Goal: Task Accomplishment & Management: Complete application form

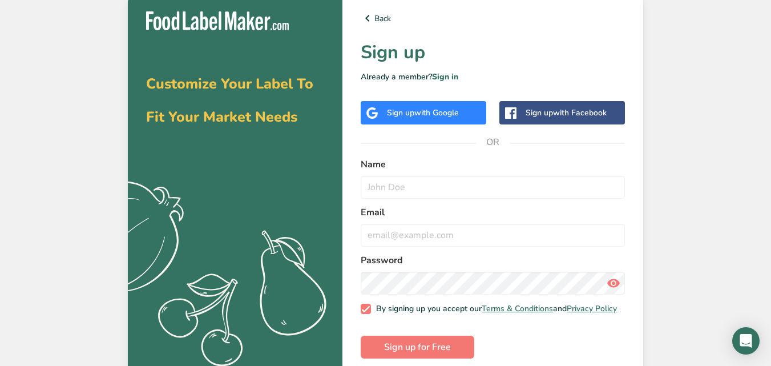
scroll to position [17, 0]
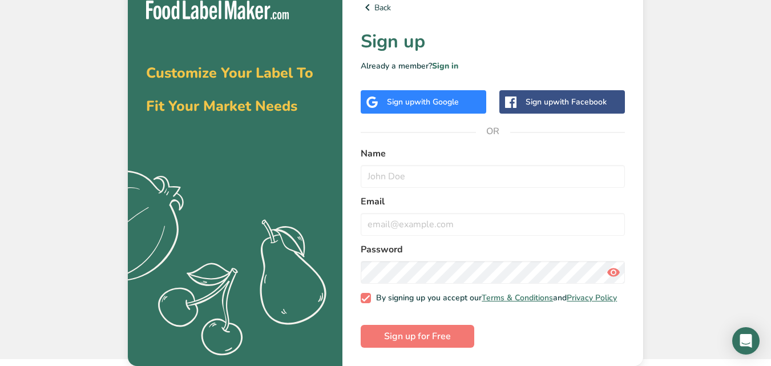
click at [419, 96] on div "Sign up with Google" at bounding box center [423, 102] width 72 height 12
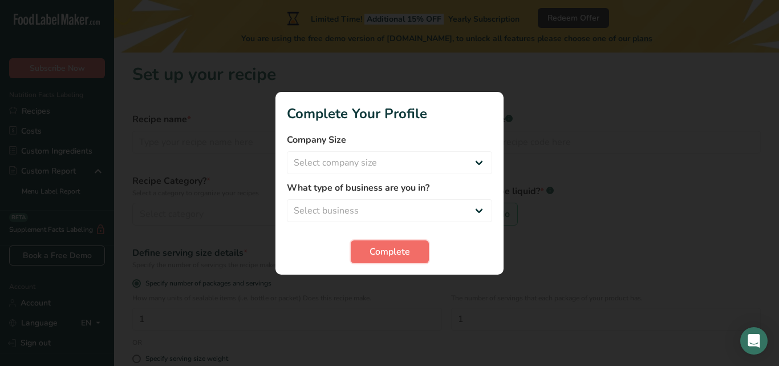
click at [405, 245] on span "Complete" at bounding box center [390, 252] width 41 height 14
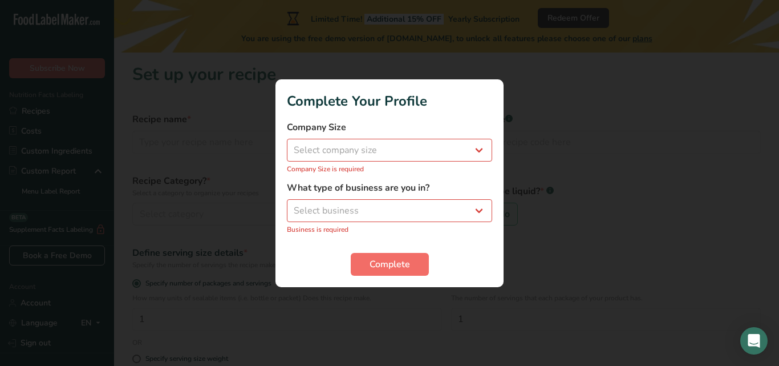
click at [405, 244] on form "Company Size Select company size Fewer than 10 Employees 10 to 50 Employees 51 …" at bounding box center [389, 197] width 205 height 155
click at [418, 152] on select "Select company size Fewer than 10 Employees 10 to 50 Employees 51 to 500 Employ…" at bounding box center [389, 150] width 205 height 23
click at [426, 139] on select "Select company size Fewer than 10 Employees 10 to 50 Employees 51 to 500 Employ…" at bounding box center [389, 150] width 205 height 23
click at [418, 149] on select "Select company size Fewer than 10 Employees 10 to 50 Employees 51 to 500 Employ…" at bounding box center [389, 150] width 205 height 23
click at [482, 144] on select "Select company size Fewer than 10 Employees 10 to 50 Employees 51 to 500 Employ…" at bounding box center [389, 150] width 205 height 23
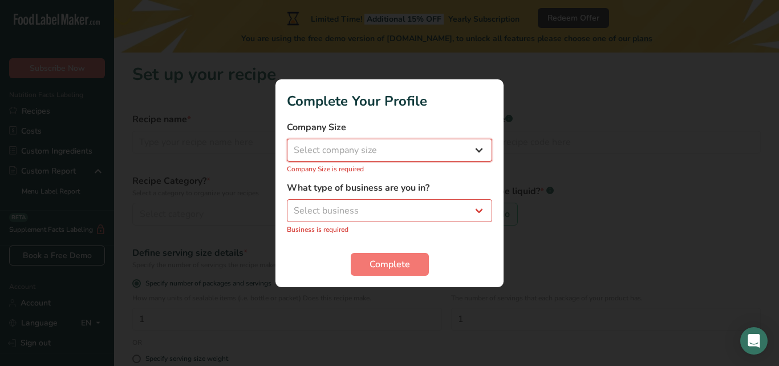
click at [480, 153] on select "Select company size Fewer than 10 Employees 10 to 50 Employees 51 to 500 Employ…" at bounding box center [389, 150] width 205 height 23
click at [476, 149] on select "Select company size Fewer than 10 Employees 10 to 50 Employees 51 to 500 Employ…" at bounding box center [389, 150] width 205 height 23
click at [489, 103] on h1 "Complete Your Profile" at bounding box center [389, 101] width 205 height 21
drag, startPoint x: 489, startPoint y: 103, endPoint x: 478, endPoint y: 149, distance: 47.6
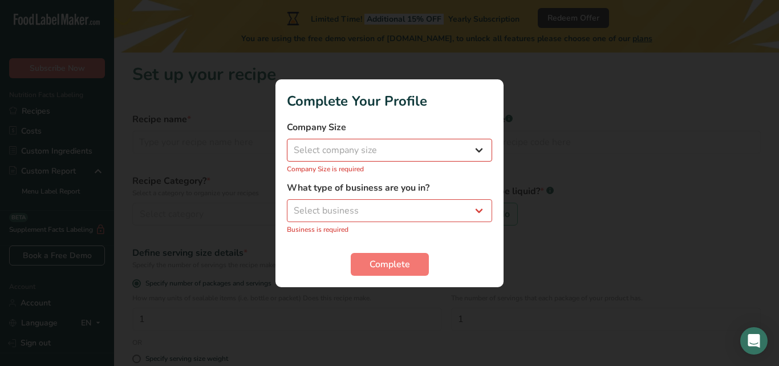
click at [478, 149] on section "Complete Your Profile Company Size Select company size Fewer than 10 Employees …" at bounding box center [390, 183] width 228 height 208
click at [478, 149] on select "Select company size Fewer than 10 Employees 10 to 50 Employees 51 to 500 Employ…" at bounding box center [389, 150] width 205 height 23
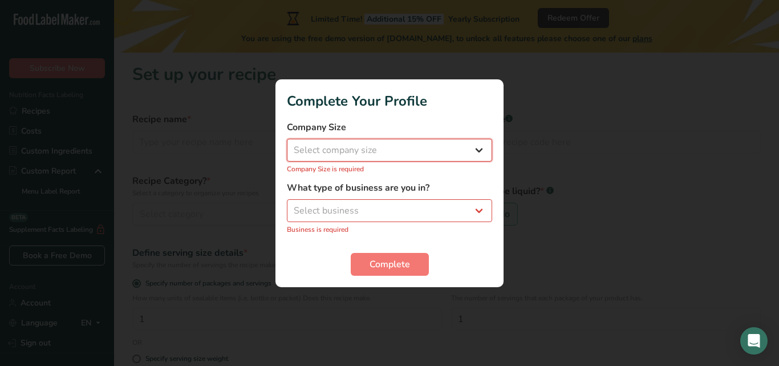
click at [478, 149] on select "Select company size Fewer than 10 Employees 10 to 50 Employees 51 to 500 Employ…" at bounding box center [389, 150] width 205 height 23
click at [447, 149] on select "Select company size Fewer than 10 Employees 10 to 50 Employees 51 to 500 Employ…" at bounding box center [389, 150] width 205 height 23
click at [346, 146] on select "Select company size Fewer than 10 Employees 10 to 50 Employees 51 to 500 Employ…" at bounding box center [389, 150] width 205 height 23
click at [522, 229] on div at bounding box center [389, 183] width 779 height 366
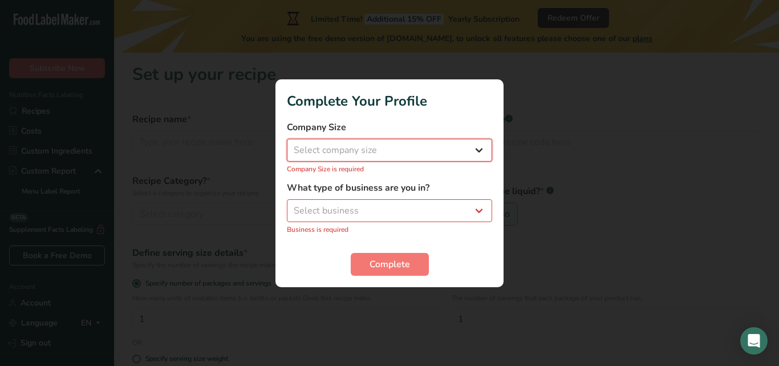
click at [480, 147] on select "Select company size Fewer than 10 Employees 10 to 50 Employees 51 to 500 Employ…" at bounding box center [389, 150] width 205 height 23
click at [480, 203] on select "Select business Packaged Food Manufacturer Restaurant & Cafe Bakery Meal Plans …" at bounding box center [389, 210] width 205 height 23
click at [478, 211] on select "Select business Packaged Food Manufacturer Restaurant & Cafe Bakery Meal Plans …" at bounding box center [389, 210] width 205 height 23
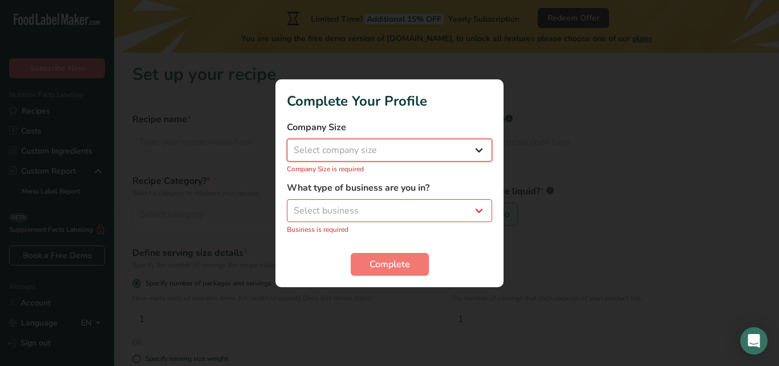
click at [338, 145] on select "Select company size Fewer than 10 Employees 10 to 50 Employees 51 to 500 Employ…" at bounding box center [389, 150] width 205 height 23
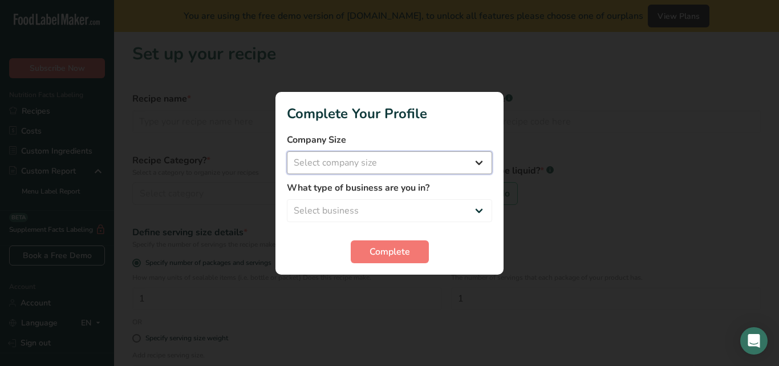
click at [478, 163] on select "Select company size Fewer than 10 Employees 10 to 50 Employees 51 to 500 Employ…" at bounding box center [389, 162] width 205 height 23
click at [478, 159] on select "Select company size Fewer than 10 Employees 10 to 50 Employees 51 to 500 Employ…" at bounding box center [389, 162] width 205 height 23
click at [400, 158] on select "Select company size Fewer than 10 Employees 10 to 50 Employees 51 to 500 Employ…" at bounding box center [389, 162] width 205 height 23
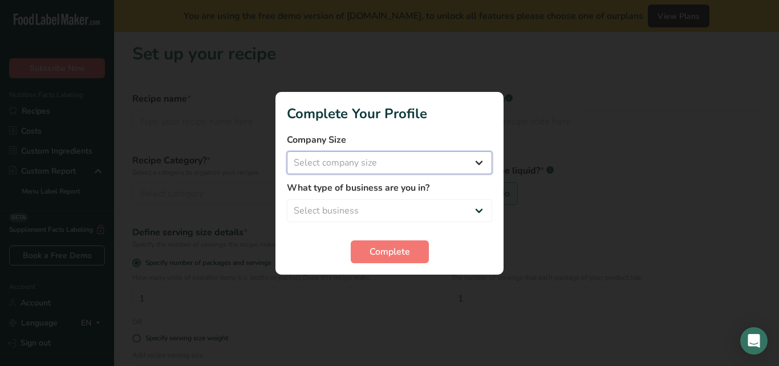
click at [294, 161] on select "Select company size Fewer than 10 Employees 10 to 50 Employees 51 to 500 Employ…" at bounding box center [389, 162] width 205 height 23
select select "1"
click at [287, 151] on select "Select company size Fewer than 10 Employees 10 to 50 Employees 51 to 500 Employ…" at bounding box center [389, 162] width 205 height 23
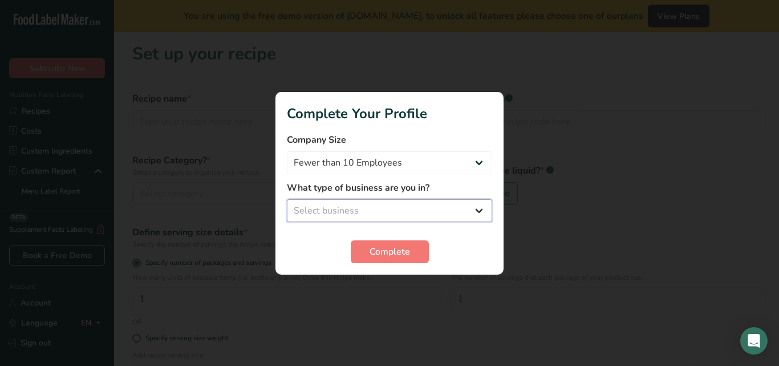
click at [479, 207] on select "Select business Packaged Food Manufacturer Restaurant & Cafe Bakery Meal Plans …" at bounding box center [389, 210] width 205 height 23
select select "8"
click at [287, 199] on select "Select business Packaged Food Manufacturer Restaurant & Cafe Bakery Meal Plans …" at bounding box center [389, 210] width 205 height 23
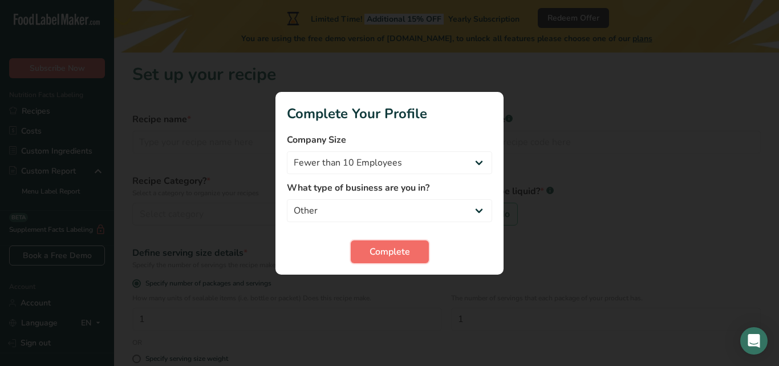
click at [404, 245] on span "Complete" at bounding box center [390, 252] width 41 height 14
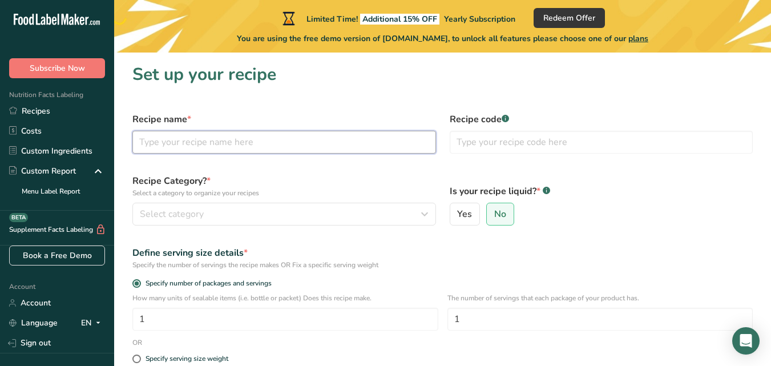
click at [250, 151] on input "text" at bounding box center [284, 142] width 304 height 23
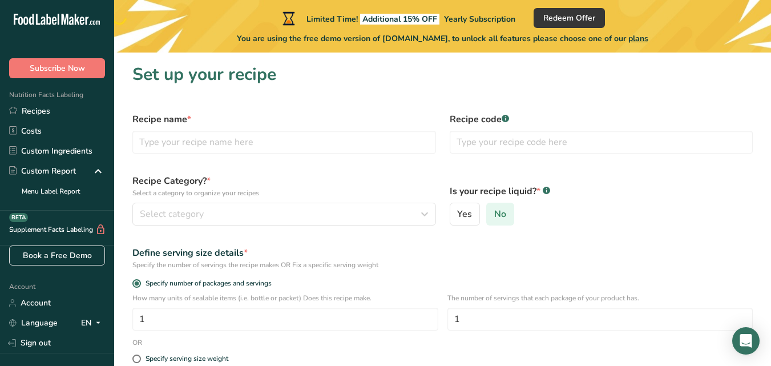
click at [500, 212] on span "No" at bounding box center [500, 213] width 12 height 11
click at [494, 212] on input "No" at bounding box center [490, 214] width 7 height 7
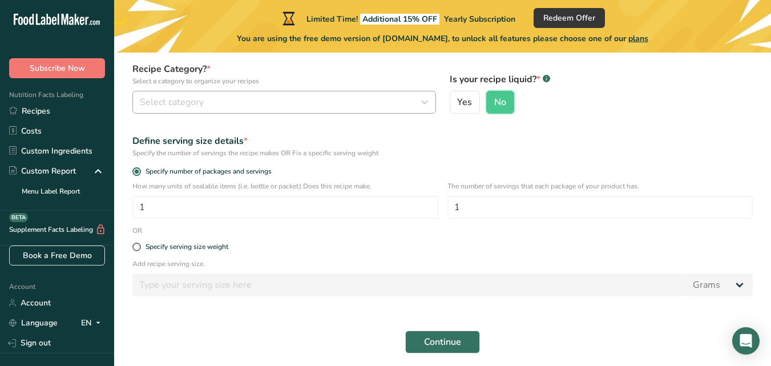
scroll to position [114, 0]
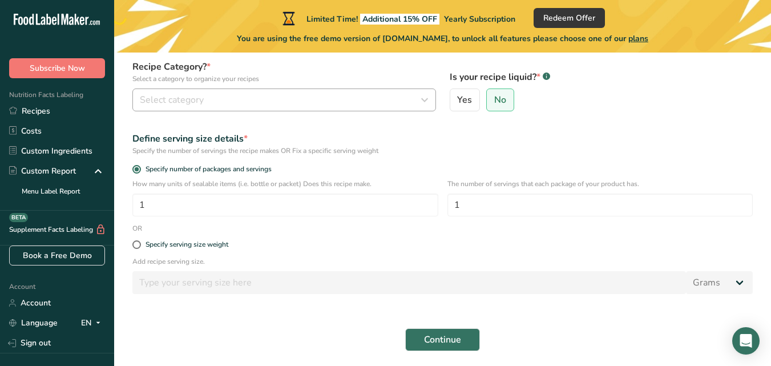
click at [417, 218] on div "How many units of sealable items (i.e. bottle or packet) Does this recipe make.…" at bounding box center [443, 201] width 634 height 45
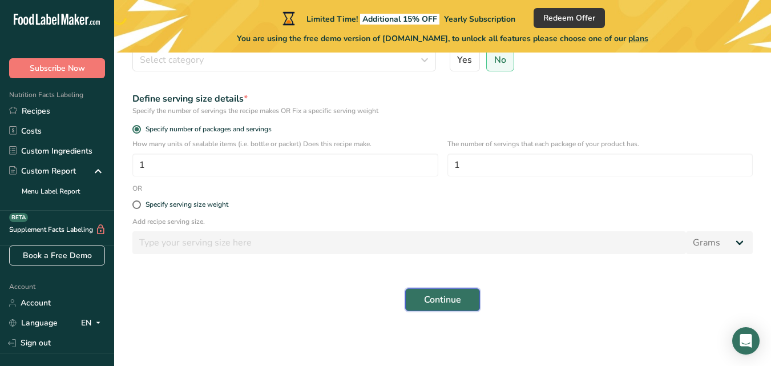
click at [428, 302] on span "Continue" at bounding box center [442, 300] width 37 height 14
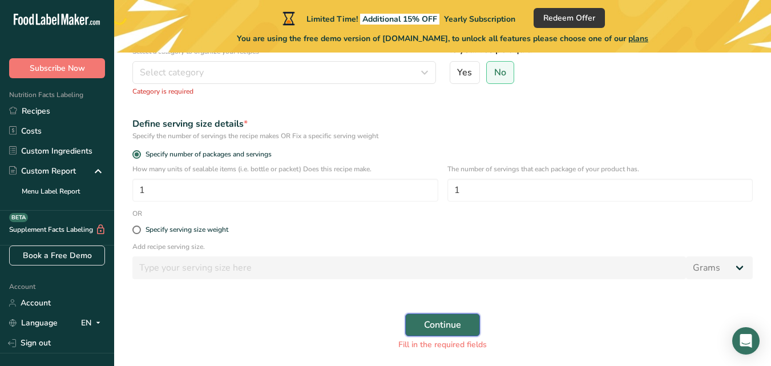
scroll to position [0, 0]
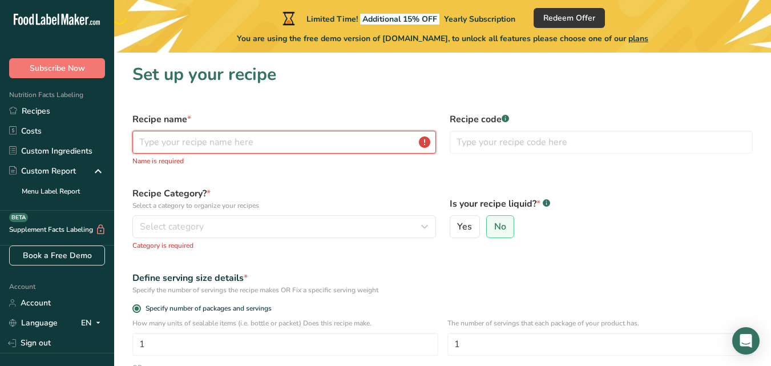
click at [286, 148] on input "text" at bounding box center [284, 142] width 304 height 23
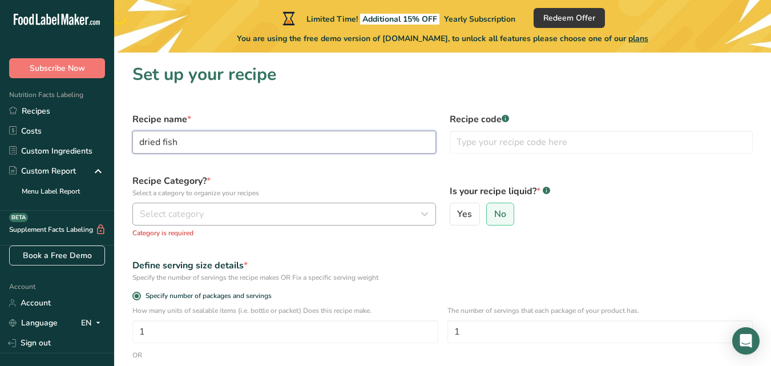
type input "dried fish"
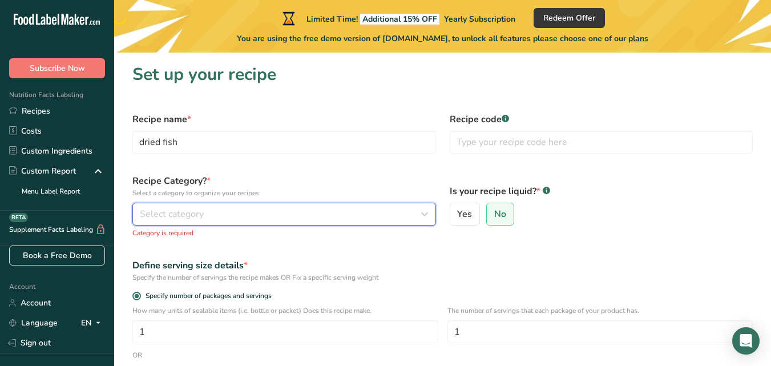
click at [223, 208] on div "Select category" at bounding box center [281, 214] width 282 height 14
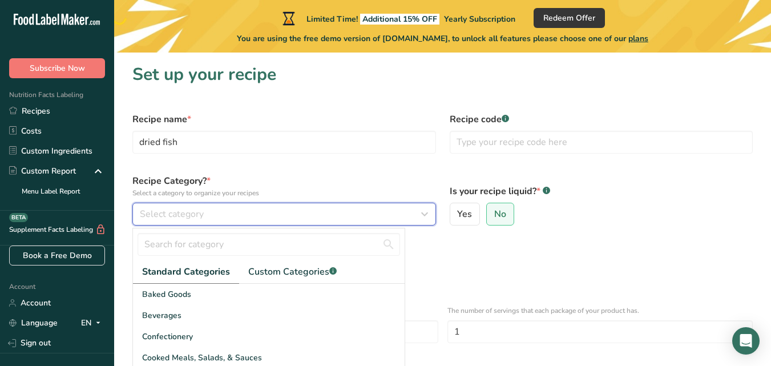
drag, startPoint x: 223, startPoint y: 208, endPoint x: 203, endPoint y: 269, distance: 64.2
click at [203, 225] on div "Select category Standard Categories Custom Categories .a-a{fill:#347362;}.b-a{f…" at bounding box center [284, 214] width 304 height 23
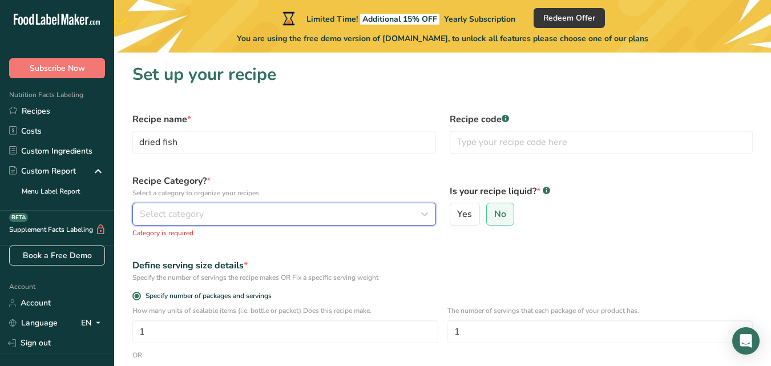
click at [197, 214] on span "Select category" at bounding box center [172, 214] width 64 height 14
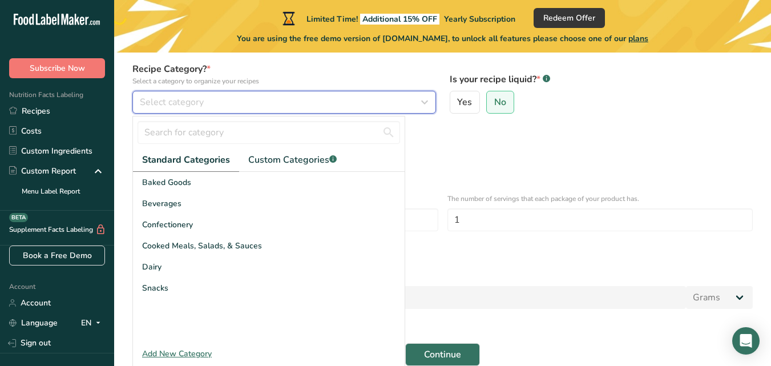
scroll to position [113, 0]
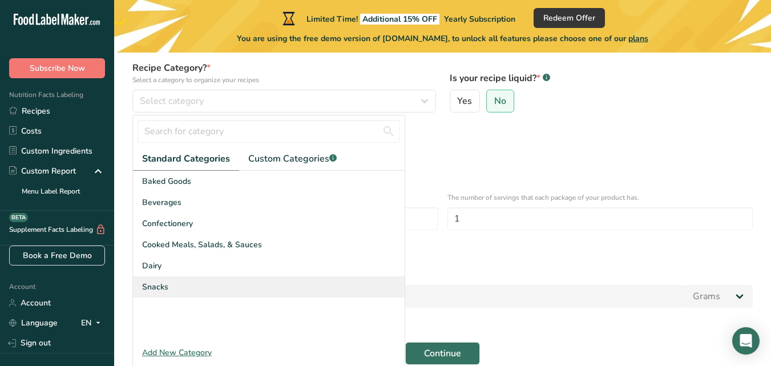
click at [171, 292] on div "Snacks" at bounding box center [269, 286] width 272 height 21
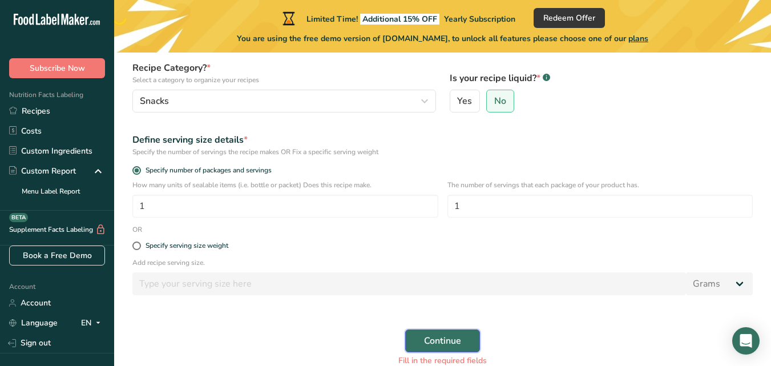
click at [424, 343] on span "Continue" at bounding box center [442, 341] width 37 height 14
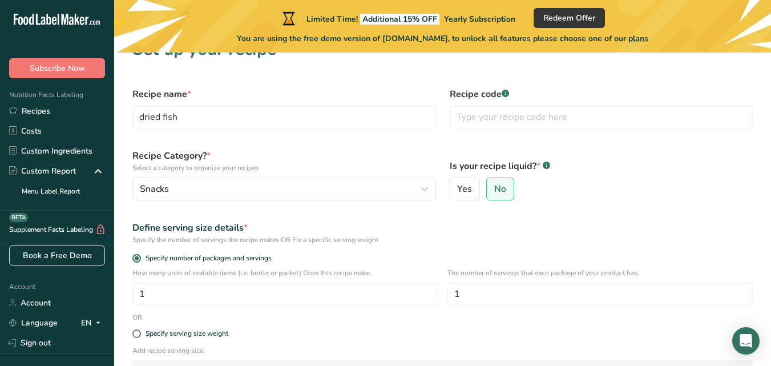
scroll to position [154, 0]
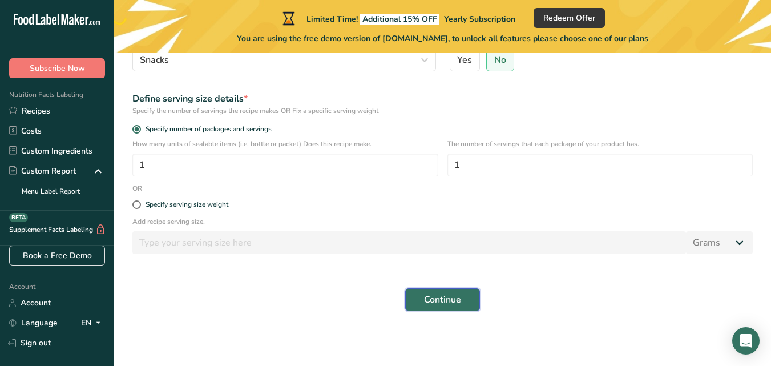
click at [451, 289] on button "Continue" at bounding box center [442, 299] width 75 height 23
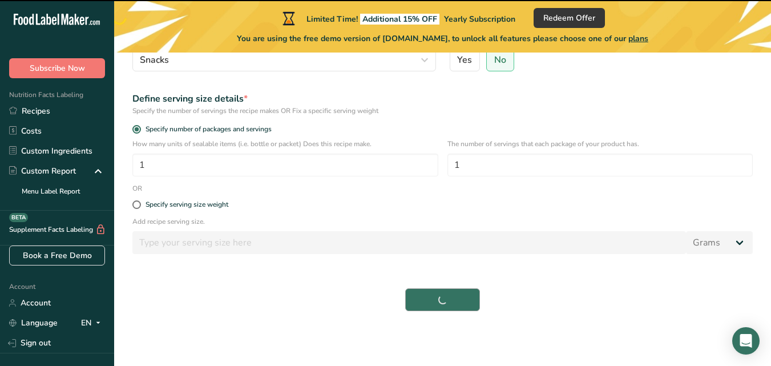
click at [451, 289] on div "Continue" at bounding box center [443, 299] width 634 height 37
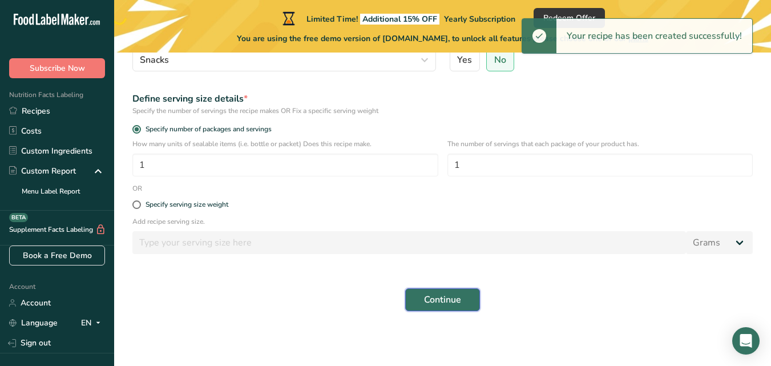
click at [451, 289] on button "Continue" at bounding box center [442, 299] width 75 height 23
click at [451, 289] on div "Continue" at bounding box center [443, 299] width 634 height 37
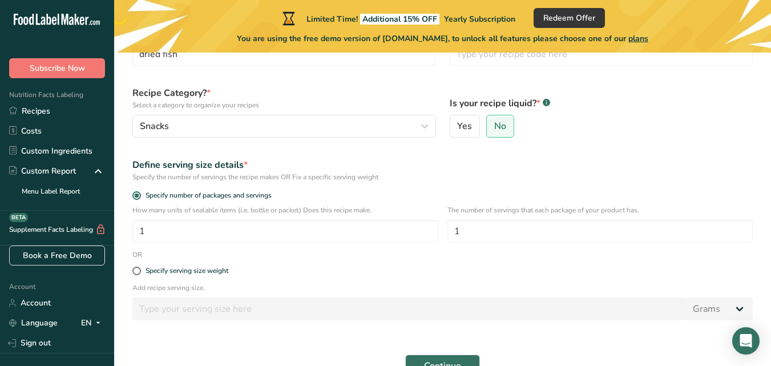
scroll to position [0, 0]
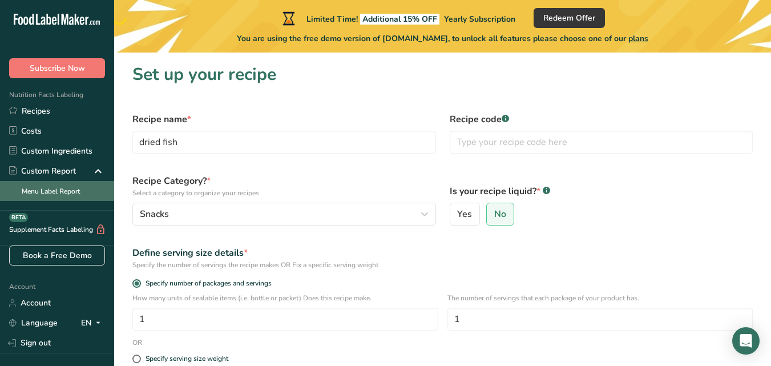
click at [54, 187] on link "Menu Label Report" at bounding box center [57, 191] width 114 height 20
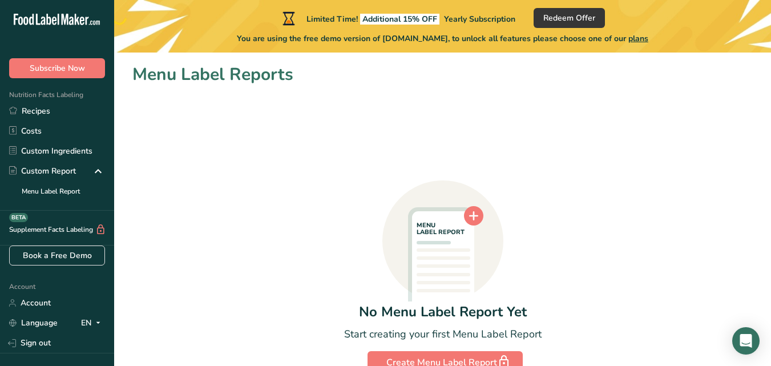
scroll to position [63, 0]
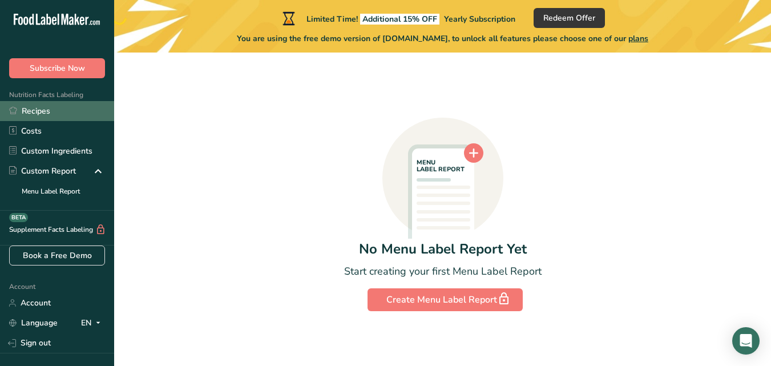
click at [56, 105] on link "Recipes" at bounding box center [57, 111] width 114 height 20
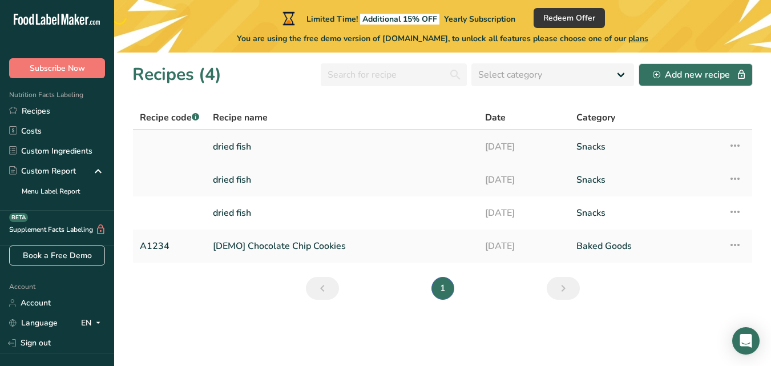
click at [397, 157] on link "dried fish" at bounding box center [342, 147] width 258 height 24
click at [436, 148] on link "dried fish" at bounding box center [342, 147] width 258 height 24
click at [266, 145] on link "dried fish" at bounding box center [342, 147] width 258 height 24
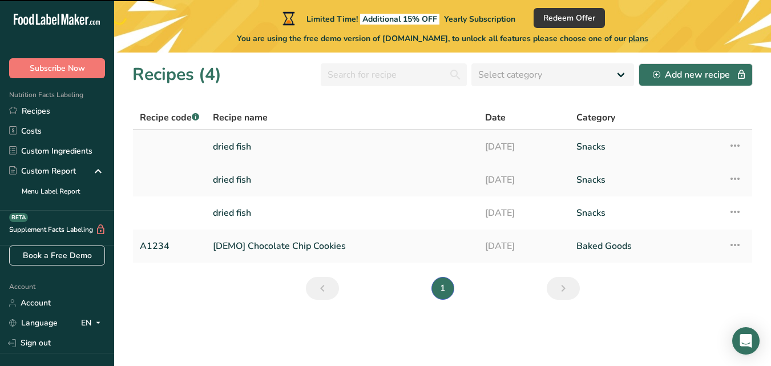
click at [266, 145] on link "dried fish" at bounding box center [342, 147] width 258 height 24
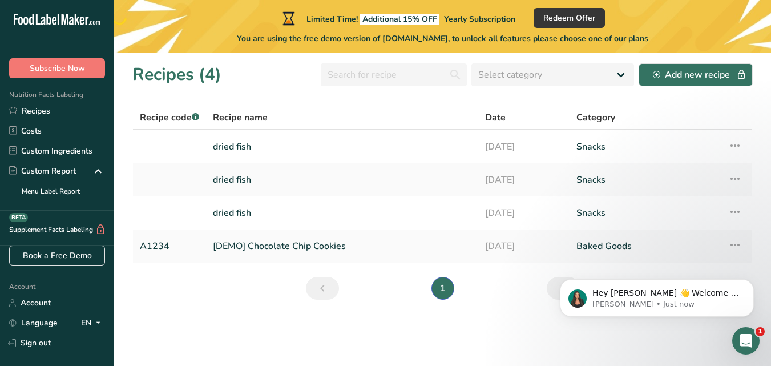
click at [743, 338] on icon "Open Intercom Messenger" at bounding box center [746, 341] width 19 height 19
click at [748, 280] on icon "Dismiss notification" at bounding box center [750, 282] width 6 height 6
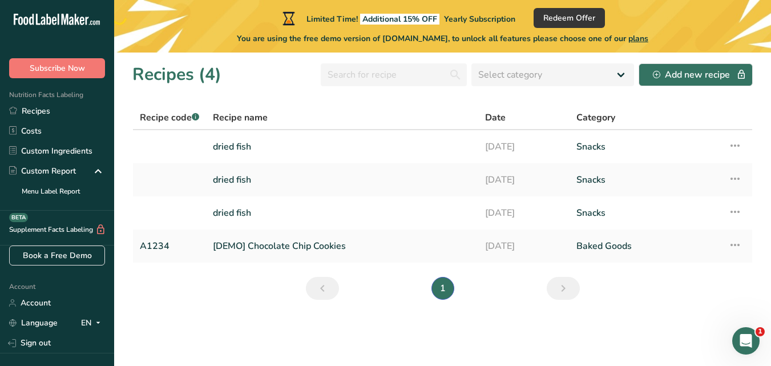
click at [442, 287] on li "1" at bounding box center [442, 288] width 27 height 23
click at [280, 143] on link "dried fish" at bounding box center [342, 147] width 258 height 24
click at [329, 147] on link "dried fish" at bounding box center [342, 147] width 258 height 24
click at [240, 143] on link "dried fish" at bounding box center [342, 147] width 258 height 24
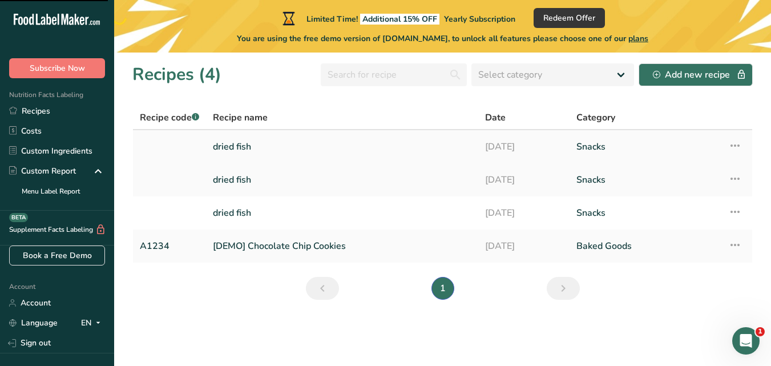
click at [240, 143] on link "dried fish" at bounding box center [342, 147] width 258 height 24
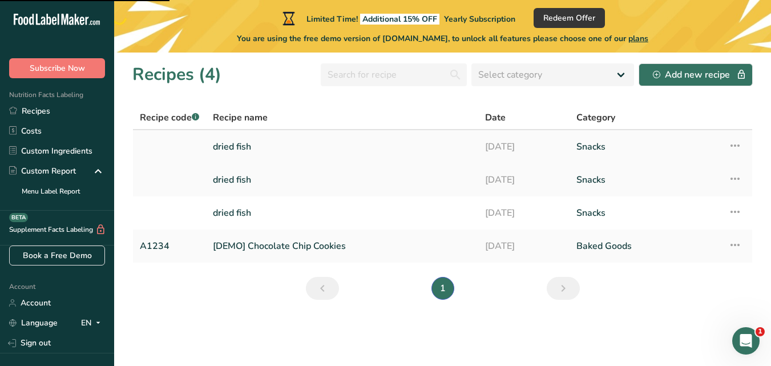
click at [515, 141] on link "[DATE]" at bounding box center [524, 147] width 78 height 24
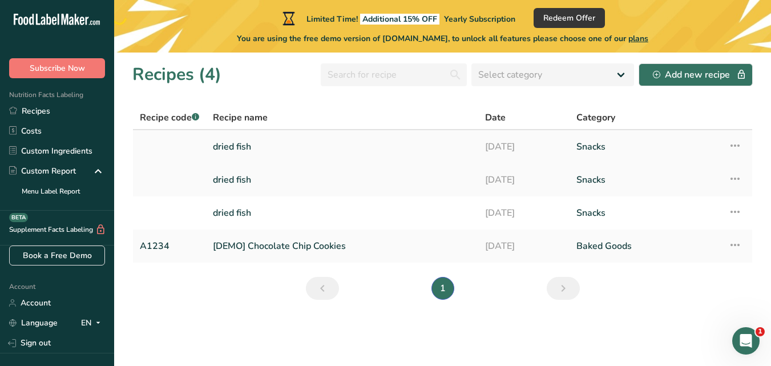
click at [515, 141] on link "[DATE]" at bounding box center [524, 147] width 78 height 24
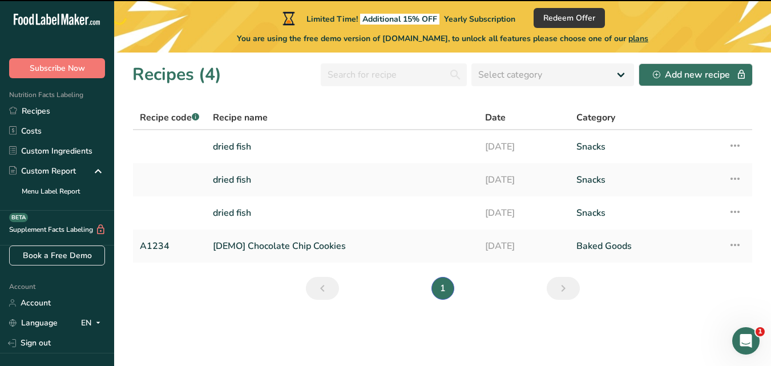
click at [751, 341] on icon "Open Intercom Messenger" at bounding box center [746, 341] width 19 height 19
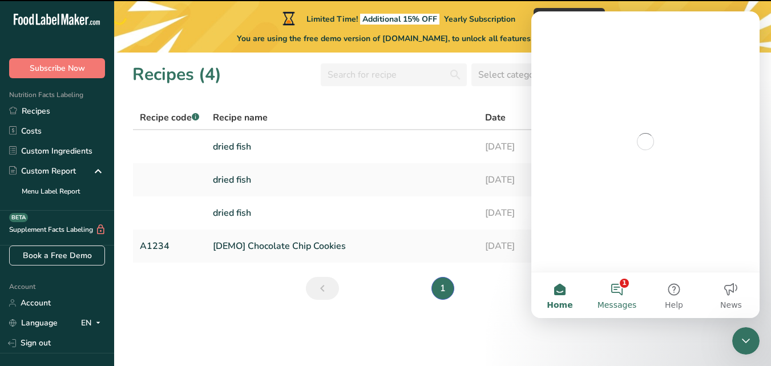
click at [609, 291] on button "1 Messages" at bounding box center [616, 295] width 57 height 46
click at [555, 301] on span "Home" at bounding box center [559, 305] width 23 height 8
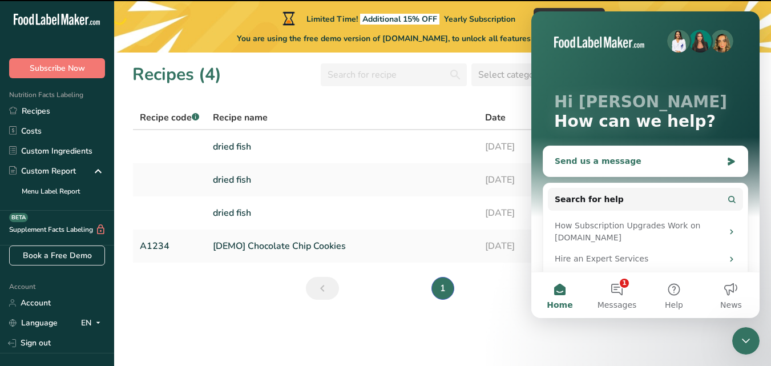
click at [649, 164] on div "Send us a message" at bounding box center [638, 161] width 167 height 12
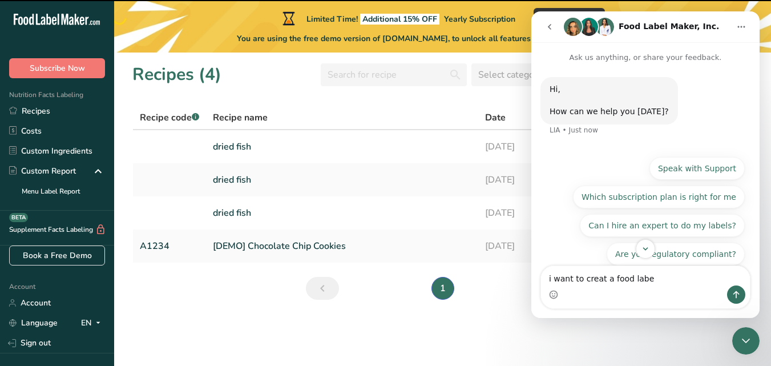
type textarea "i want to creat a food label"
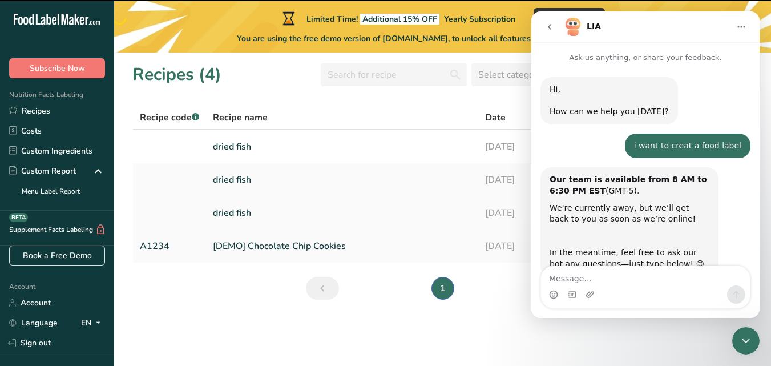
scroll to position [35, 0]
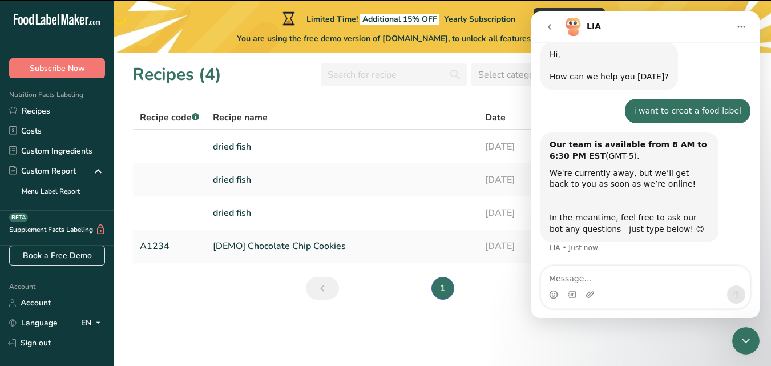
click at [490, 324] on section "Recipes (4) Select category All Baked Goods [GEOGRAPHIC_DATA] Confectionery Coo…" at bounding box center [442, 208] width 657 height 313
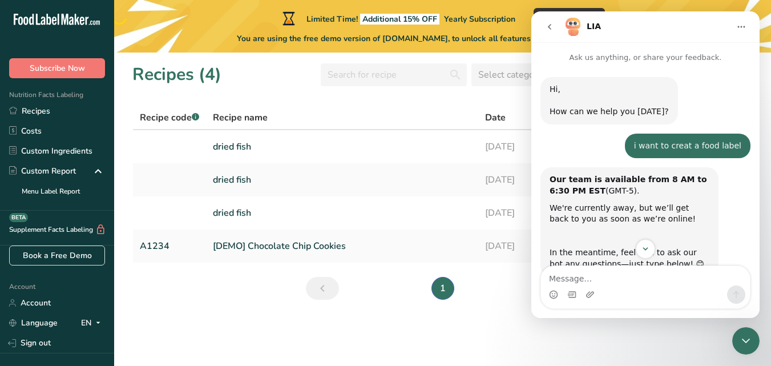
click at [547, 30] on icon "go back" at bounding box center [549, 26] width 9 height 9
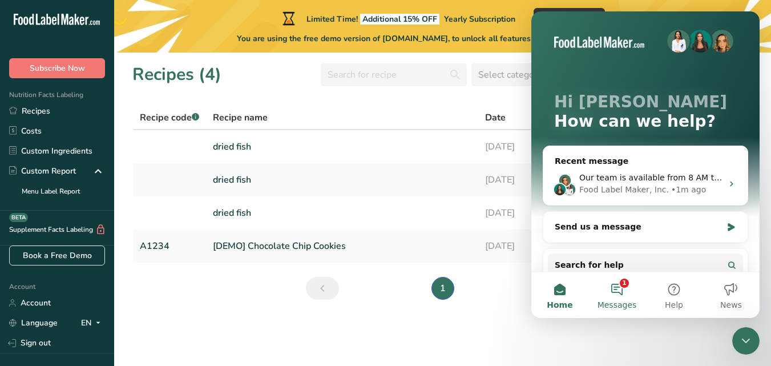
click at [621, 291] on button "1 Messages" at bounding box center [616, 295] width 57 height 46
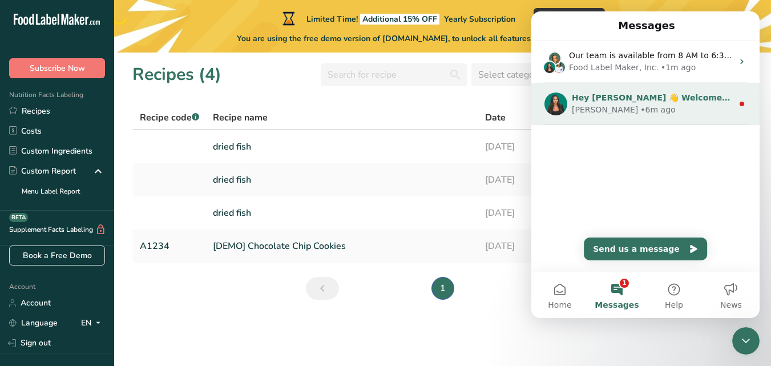
click at [636, 91] on div "Hey [PERSON_NAME] 👋 Welcome to Food Label Maker🙌 Take a look around! If you hav…" at bounding box center [645, 104] width 228 height 42
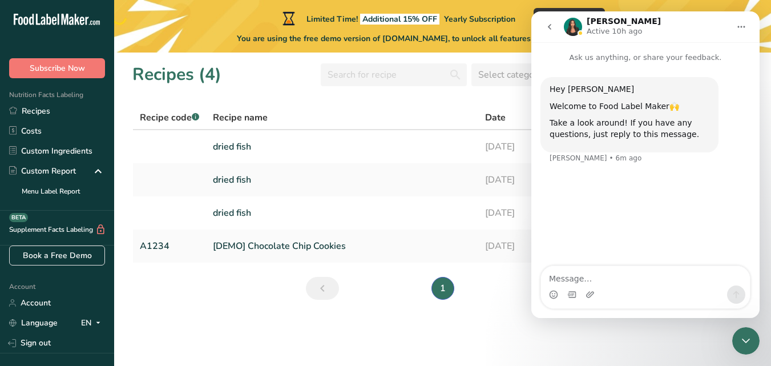
click at [579, 273] on textarea "Message…" at bounding box center [645, 275] width 209 height 19
type textarea "i want to create a food label"
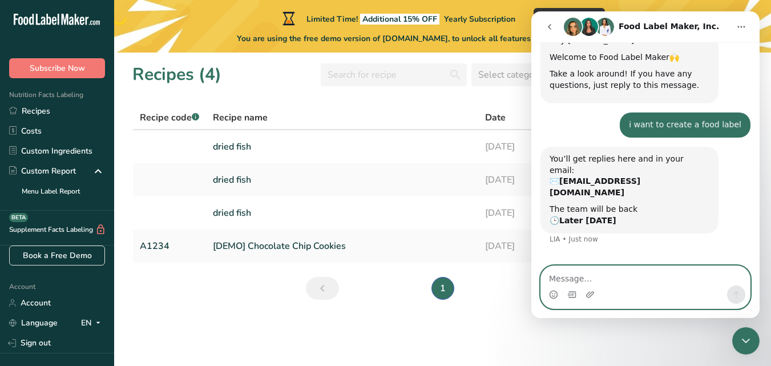
scroll to position [50, 0]
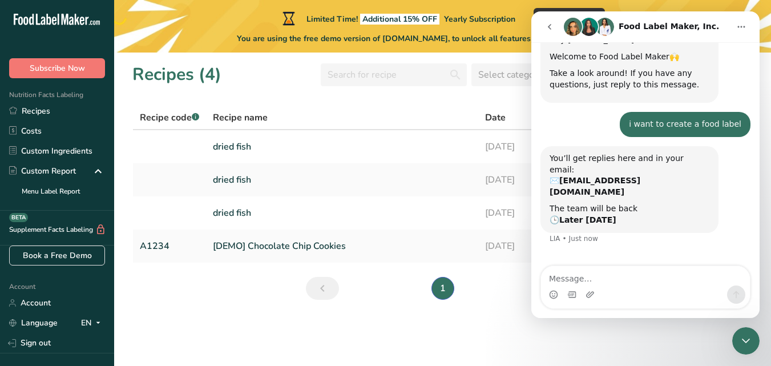
click at [485, 274] on section "Recipes (4) Select category All Baked Goods [GEOGRAPHIC_DATA] Confectionery Coo…" at bounding box center [442, 208] width 657 height 313
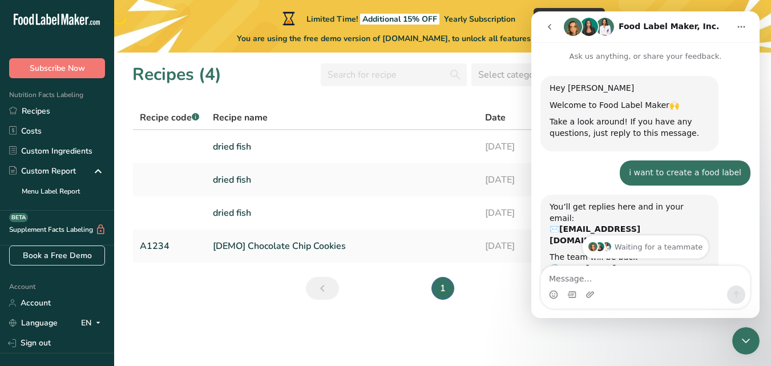
scroll to position [1, 0]
click at [526, 299] on ul "1" at bounding box center [442, 288] width 203 height 23
click at [438, 197] on td "dried fish" at bounding box center [342, 212] width 272 height 33
click at [551, 25] on icon "go back" at bounding box center [549, 26] width 9 height 9
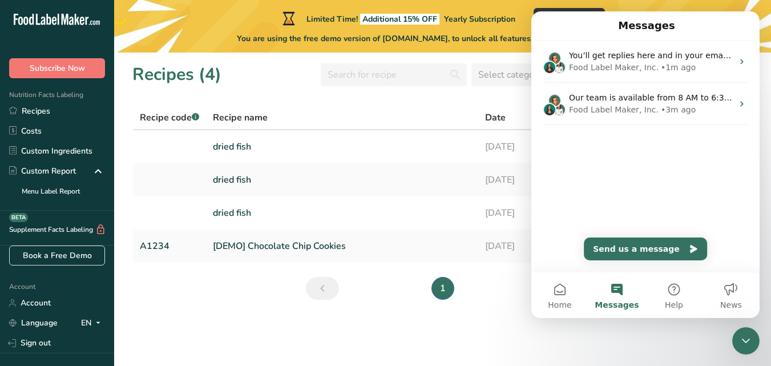
scroll to position [0, 0]
click at [551, 25] on div "Messages" at bounding box center [645, 25] width 213 height 19
click at [503, 296] on ul "1" at bounding box center [442, 288] width 203 height 23
click at [746, 333] on div "Close Intercom Messenger" at bounding box center [745, 340] width 27 height 27
